Goal: Information Seeking & Learning: Learn about a topic

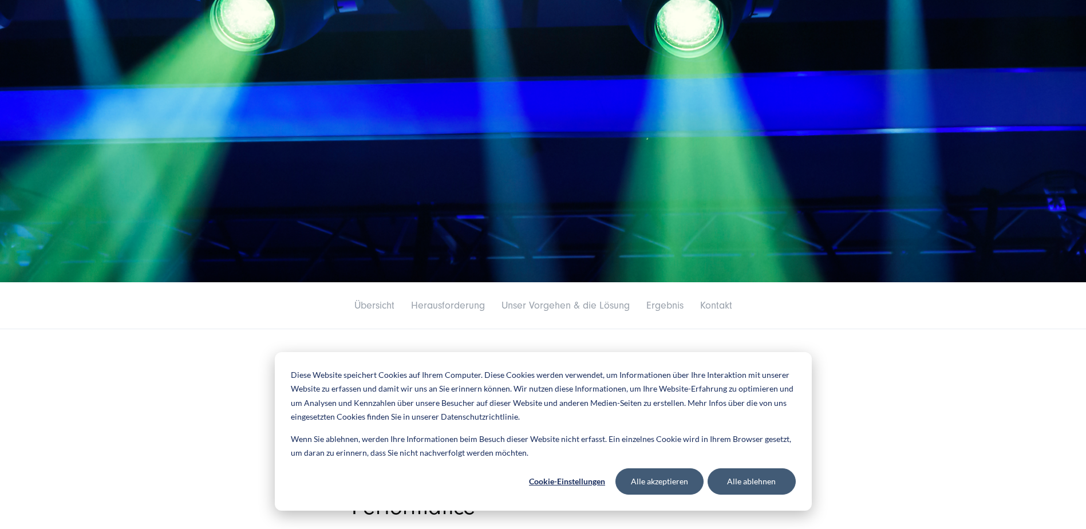
scroll to position [229, 0]
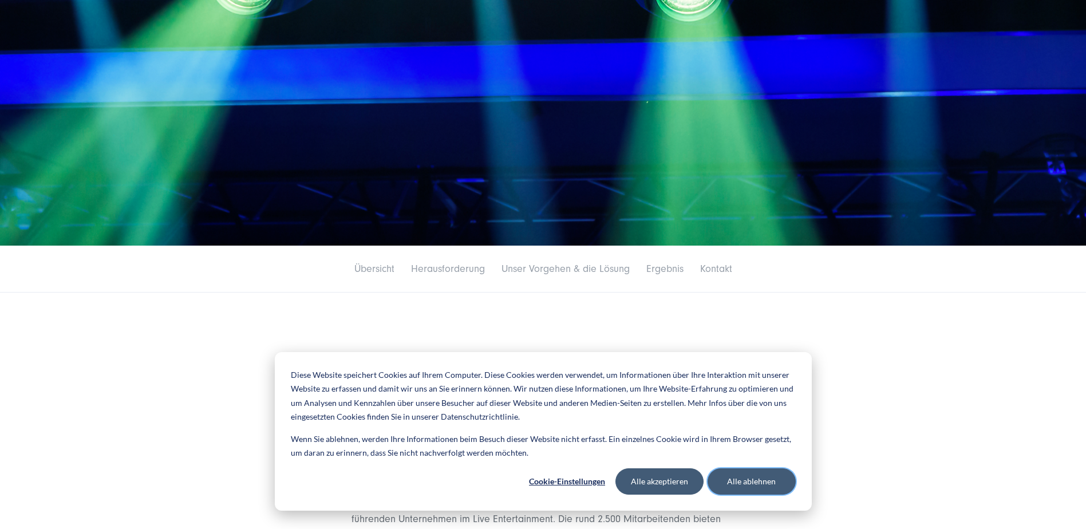
click at [748, 482] on button "Alle ablehnen" at bounding box center [751, 481] width 88 height 26
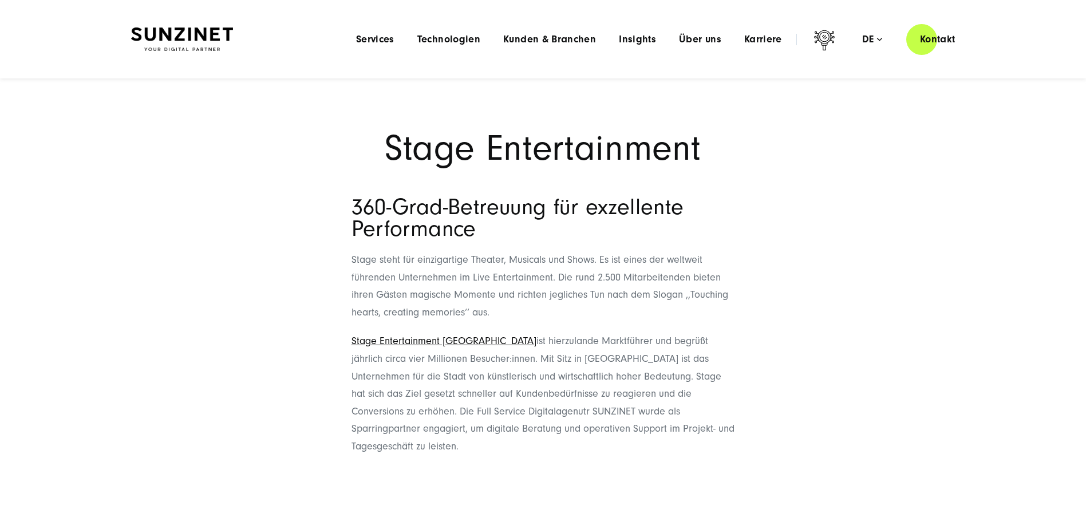
scroll to position [343, 0]
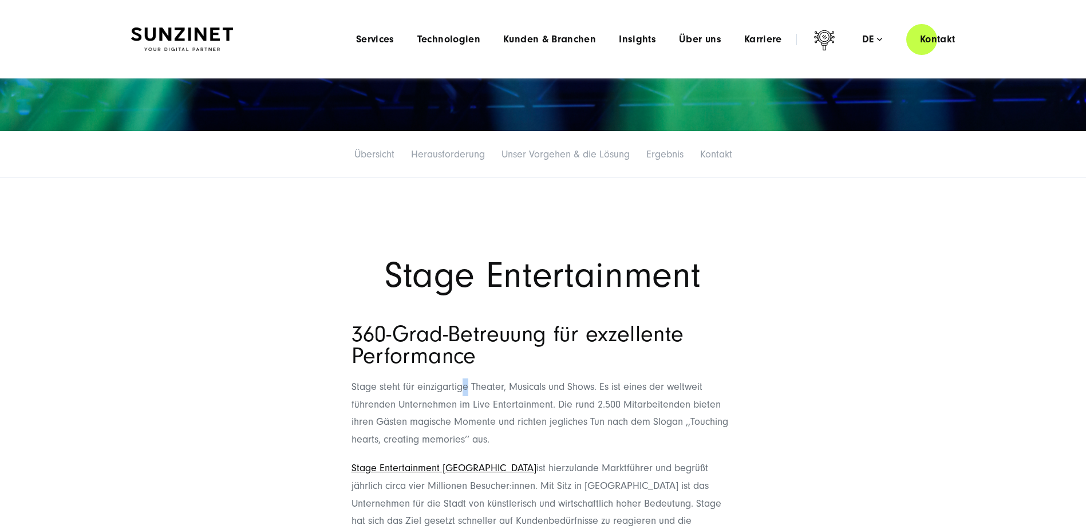
drag, startPoint x: 464, startPoint y: 383, endPoint x: 471, endPoint y: 399, distance: 16.9
click at [471, 399] on p "Stage steht für einzigartige Theater, Musicals und Shows. Es ist eines der welt…" at bounding box center [542, 413] width 383 height 70
drag, startPoint x: 471, startPoint y: 399, endPoint x: 484, endPoint y: 417, distance: 21.8
click at [484, 417] on p "Stage steht für einzigartige Theater, Musicals und Shows. Es ist eines der welt…" at bounding box center [542, 413] width 383 height 70
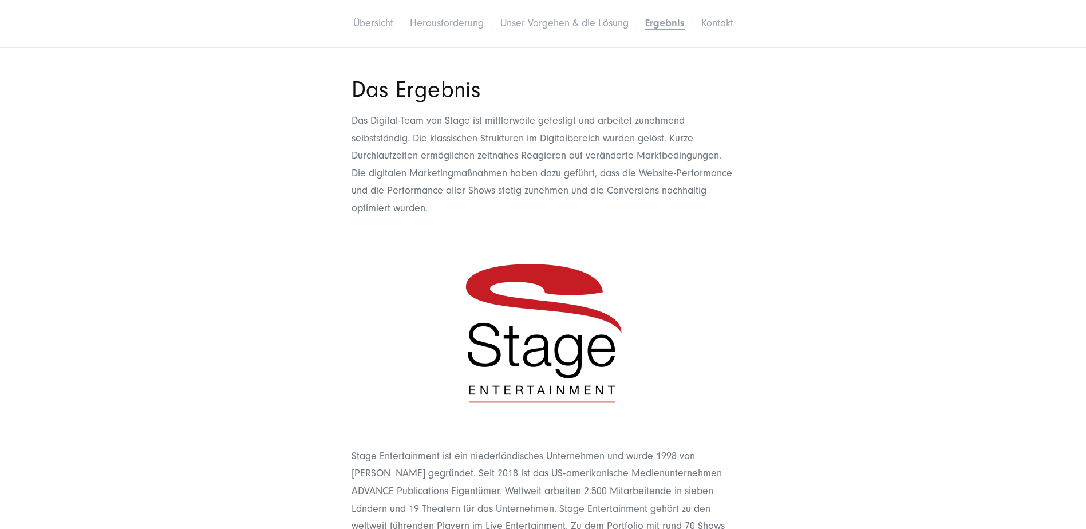
scroll to position [2232, 0]
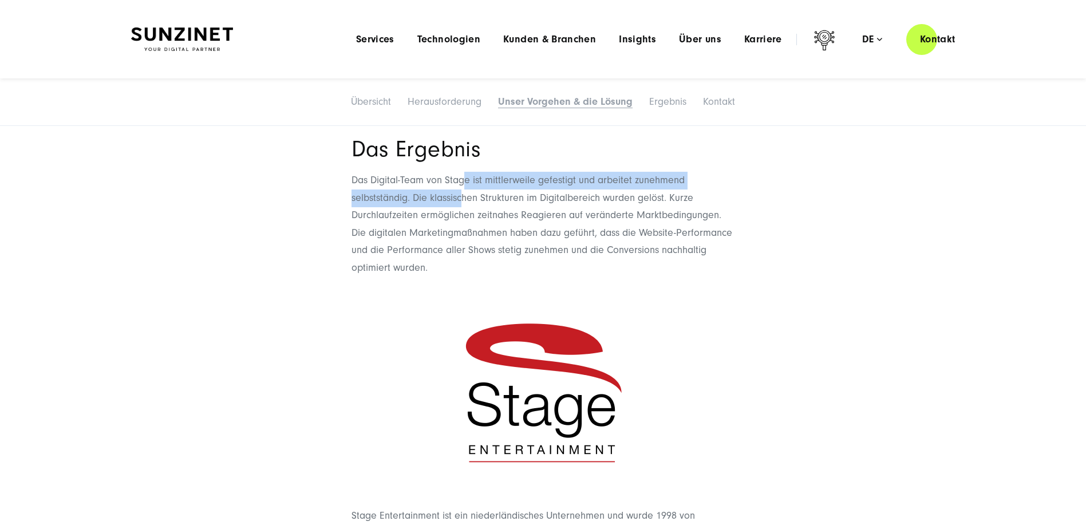
drag, startPoint x: 463, startPoint y: 171, endPoint x: 463, endPoint y: 187, distance: 15.5
click at [463, 187] on p "Das Digital-Team von Stage ist mittlerweile gefestigt und arbeitet zunehmend se…" at bounding box center [542, 224] width 383 height 105
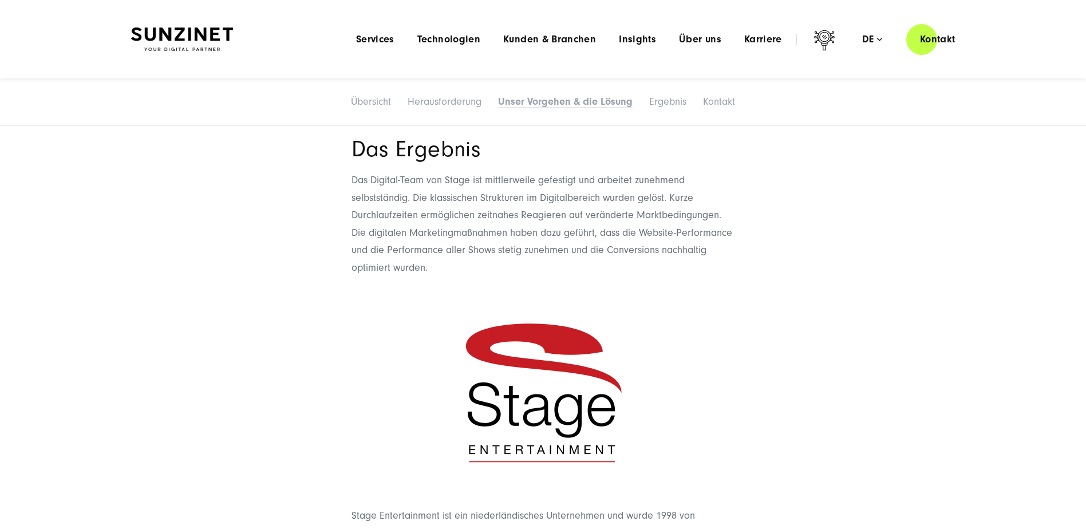
drag, startPoint x: 463, startPoint y: 187, endPoint x: 463, endPoint y: 202, distance: 15.5
click at [463, 202] on p "Das Digital-Team von Stage ist mittlerweile gefestigt und arbeitet zunehmend se…" at bounding box center [542, 224] width 383 height 105
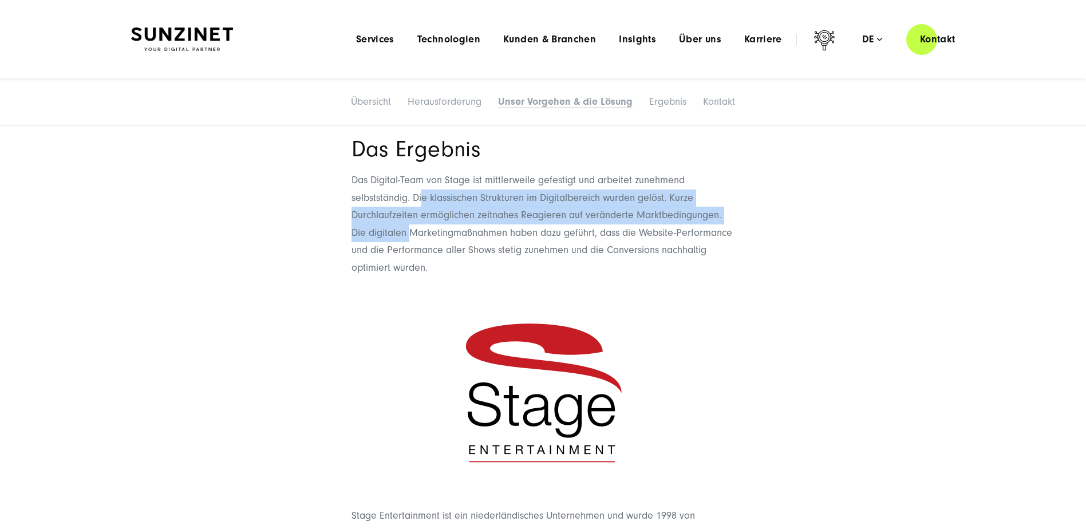
drag, startPoint x: 423, startPoint y: 179, endPoint x: 413, endPoint y: 224, distance: 46.9
click at [413, 224] on p "Das Digital-Team von Stage ist mittlerweile gefestigt und arbeitet zunehmend se…" at bounding box center [542, 224] width 383 height 105
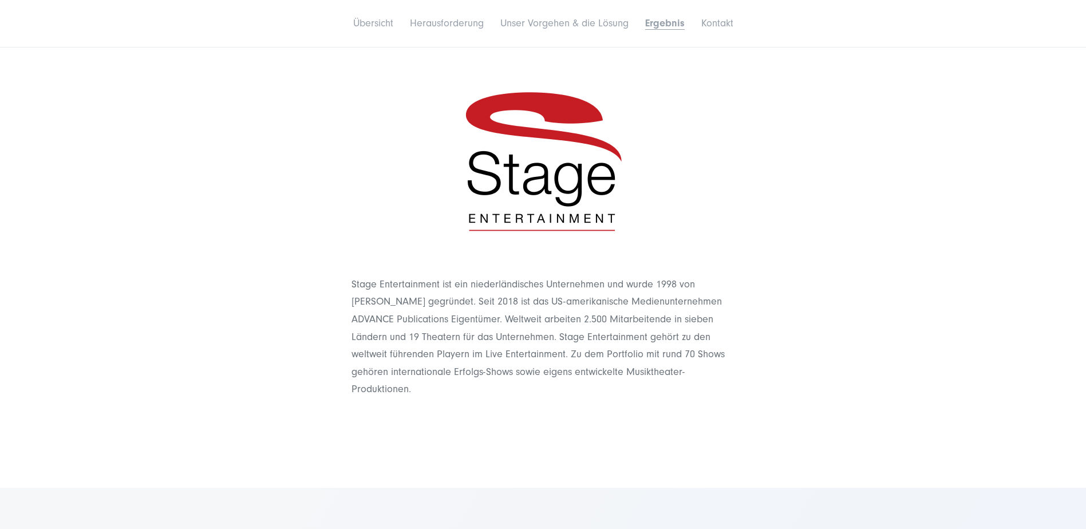
scroll to position [2518, 0]
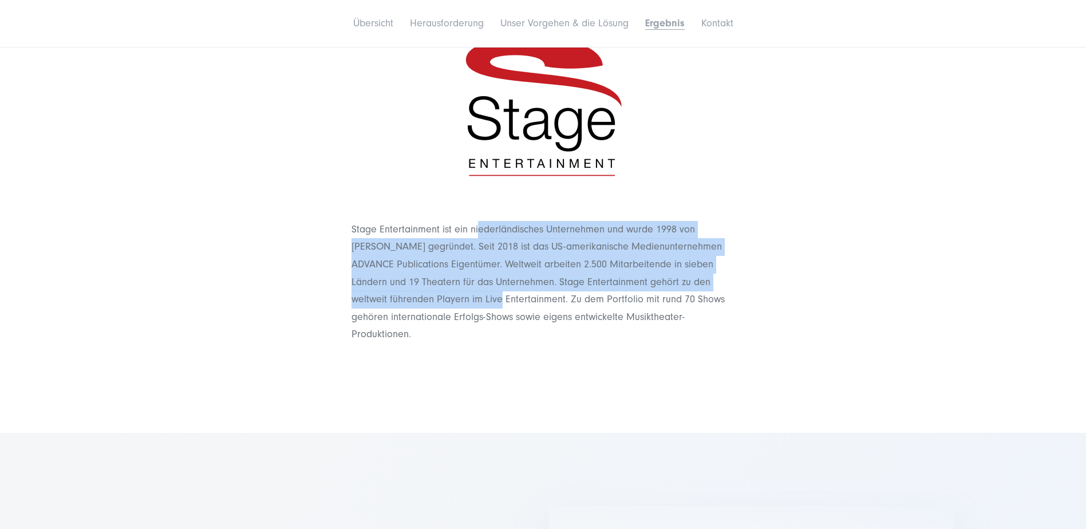
drag, startPoint x: 480, startPoint y: 215, endPoint x: 486, endPoint y: 289, distance: 74.1
click at [486, 289] on p "Stage Entertainment ist ein niederländisches Unternehmen und wurde 1998 von [PE…" at bounding box center [542, 282] width 383 height 122
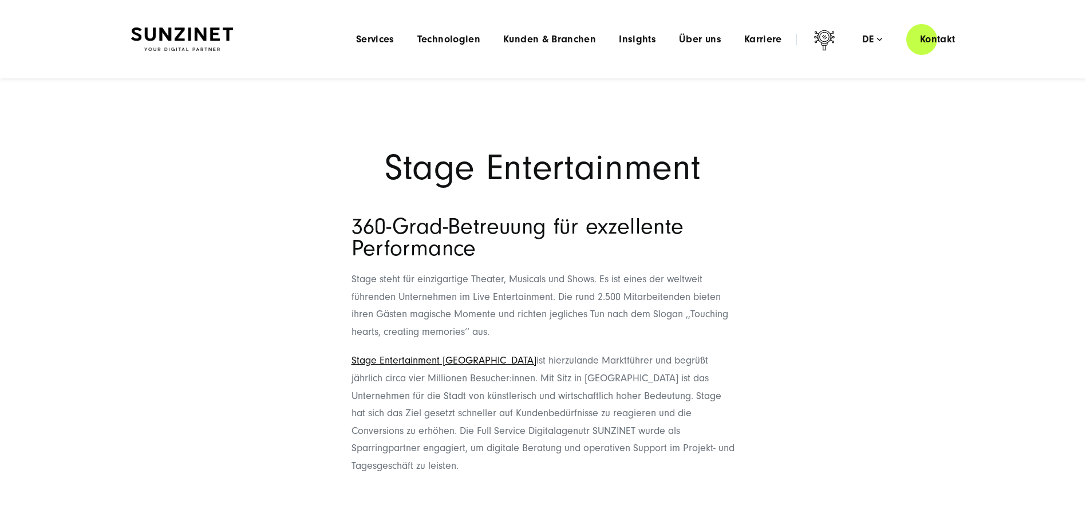
scroll to position [286, 0]
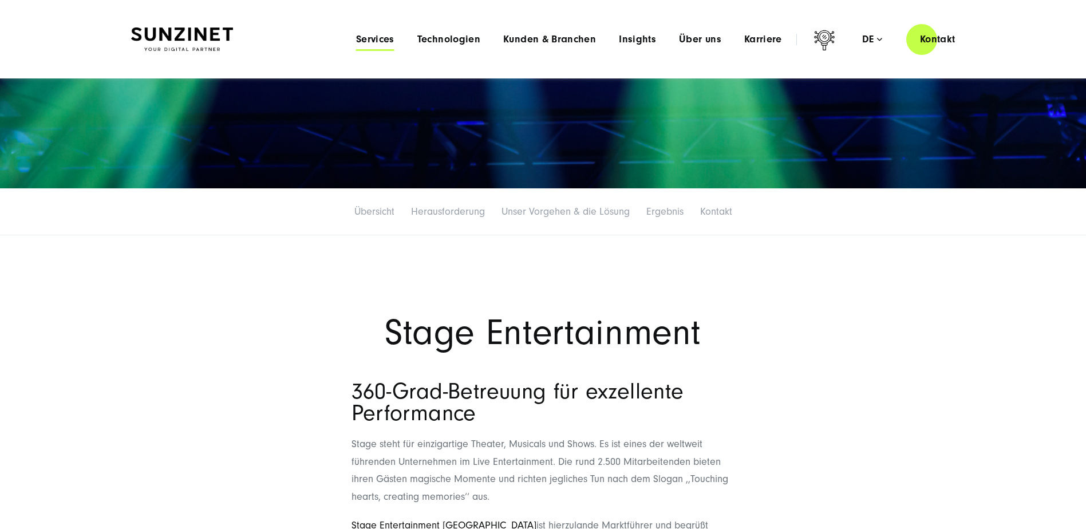
click at [378, 37] on span "Services" at bounding box center [375, 39] width 38 height 11
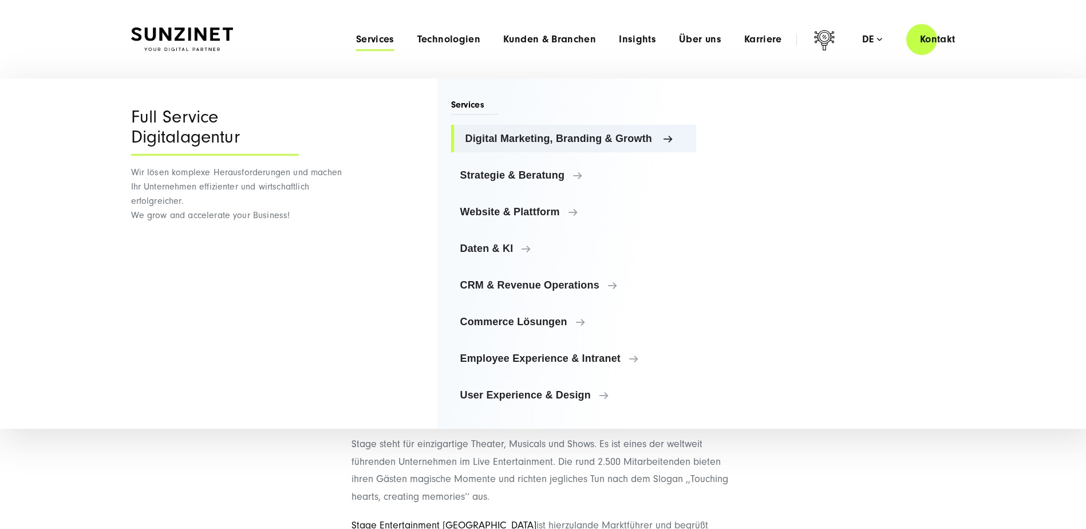
click at [514, 138] on span "Digital Marketing, Branding & Growth" at bounding box center [576, 138] width 222 height 11
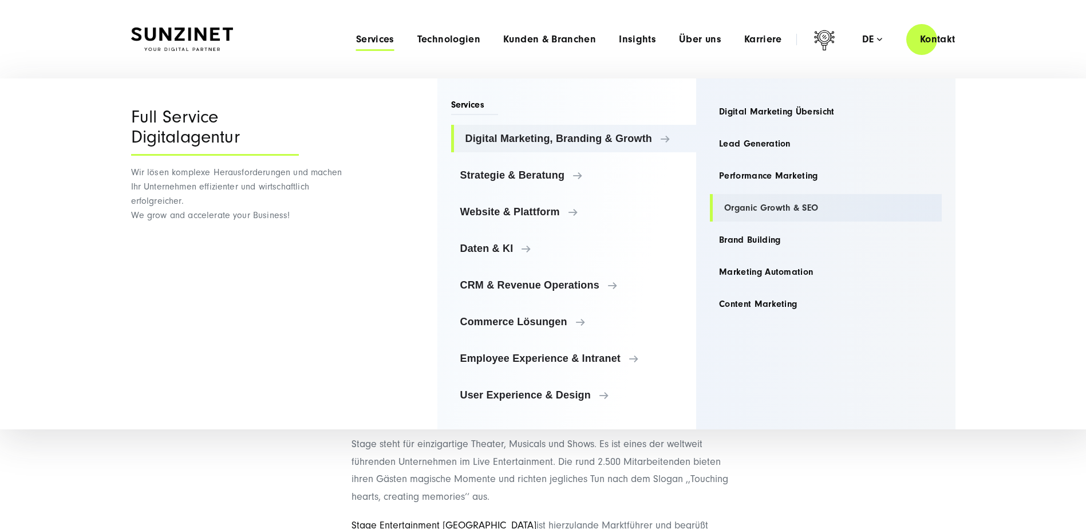
click at [756, 203] on link "Organic Growth & SEO" at bounding box center [826, 207] width 232 height 27
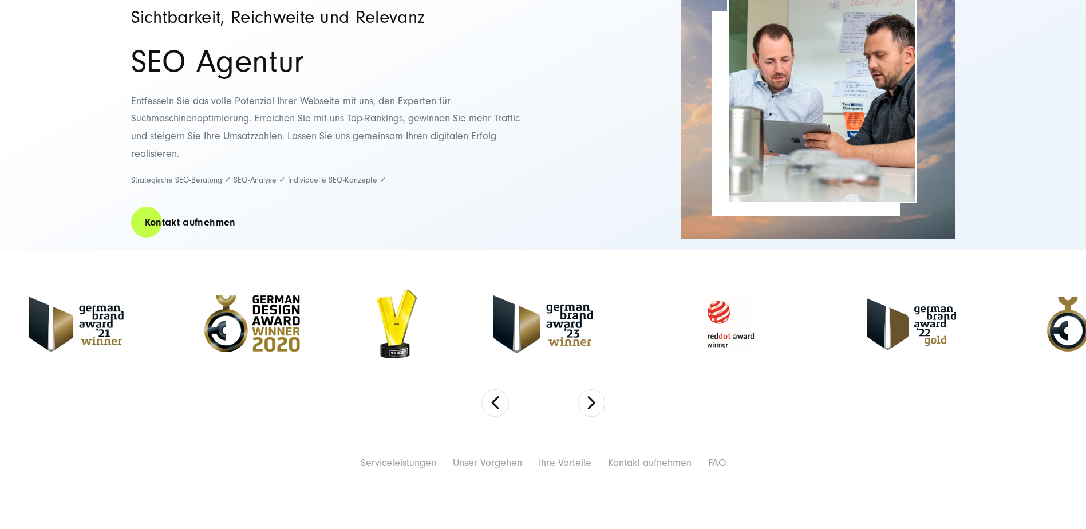
scroll to position [286, 0]
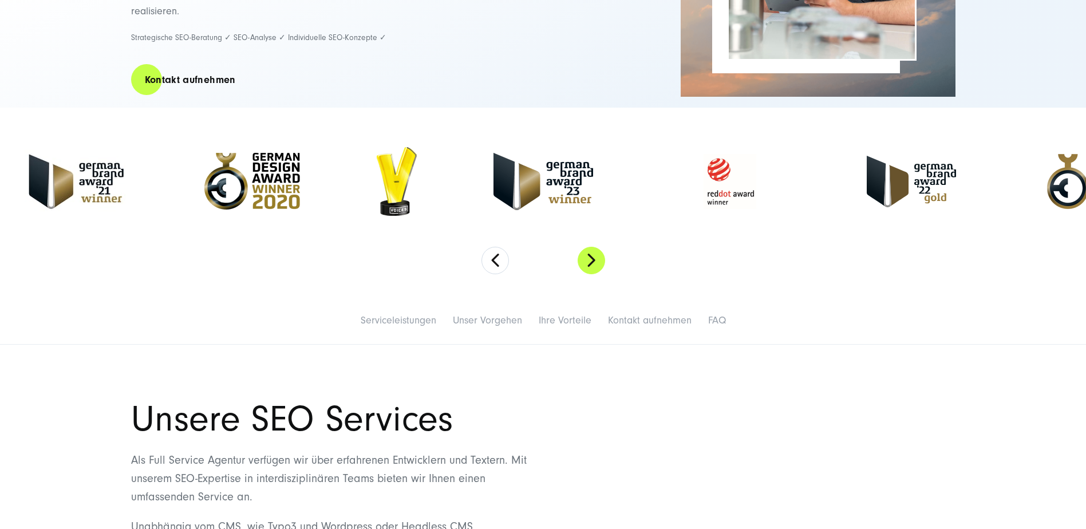
click at [597, 259] on button "Next" at bounding box center [590, 260] width 27 height 27
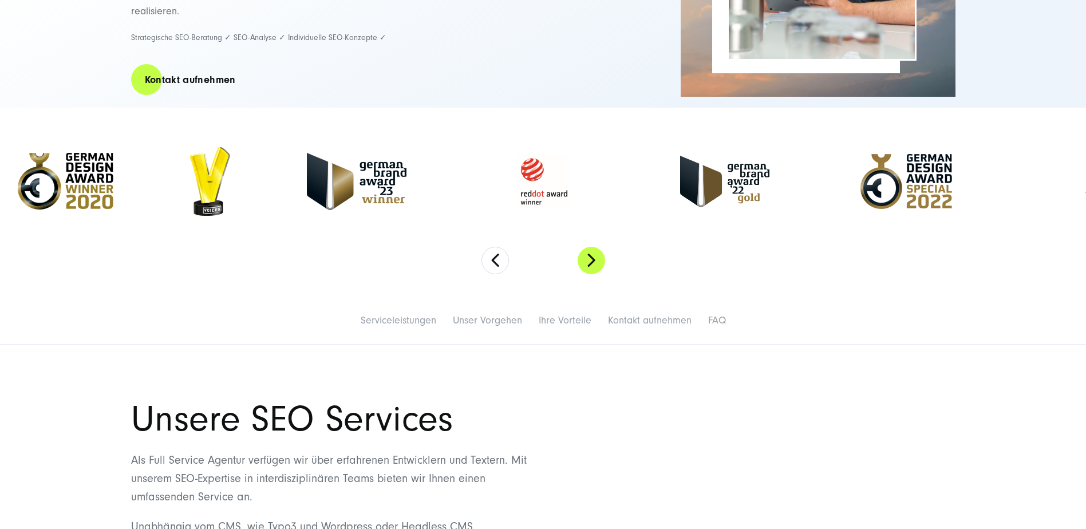
click at [597, 259] on button "Next" at bounding box center [590, 260] width 27 height 27
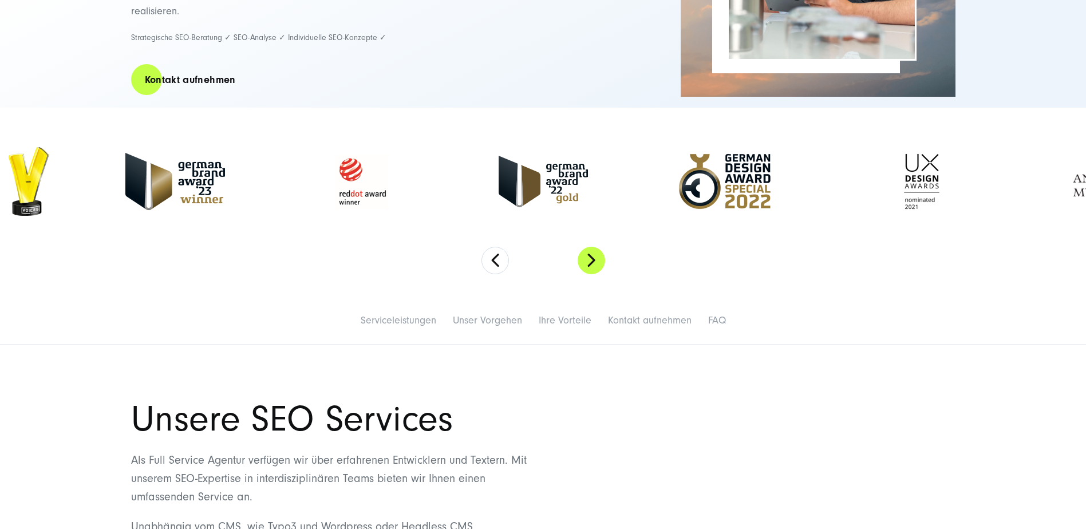
click at [597, 259] on button "Next" at bounding box center [590, 260] width 27 height 27
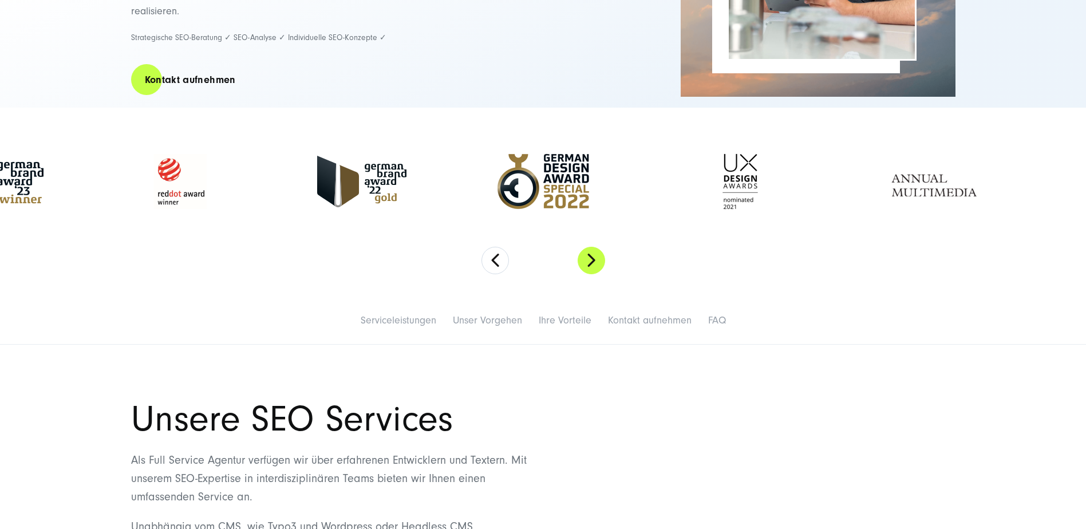
click at [597, 259] on button "Next" at bounding box center [590, 260] width 27 height 27
